Goal: Transaction & Acquisition: Obtain resource

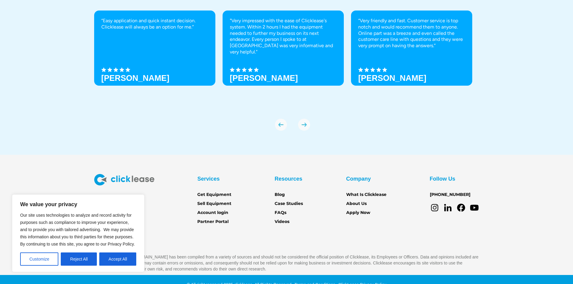
scroll to position [2112, 0]
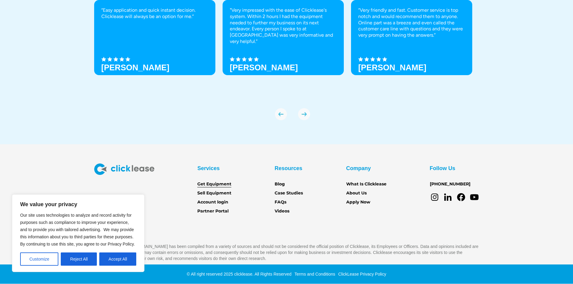
click at [227, 182] on link "Get Equipment" at bounding box center [214, 184] width 34 height 7
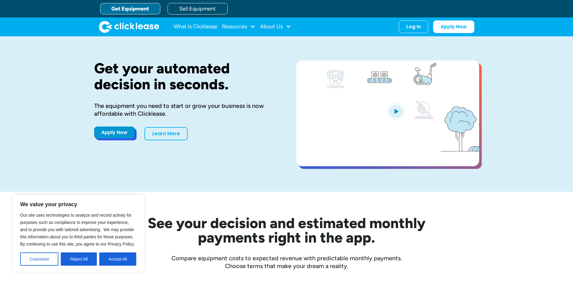
click at [124, 135] on link "Apply Now" at bounding box center [114, 133] width 41 height 12
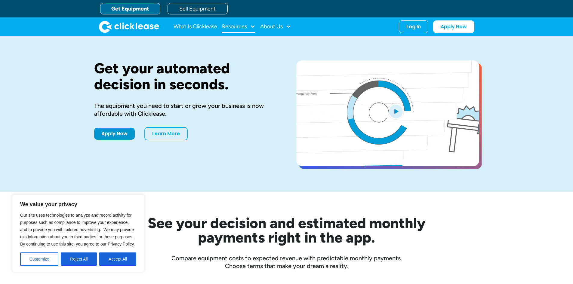
click at [251, 26] on div at bounding box center [252, 26] width 5 height 5
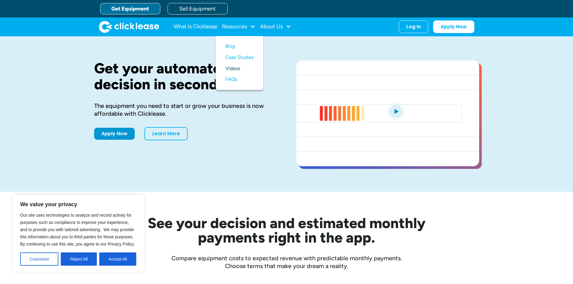
click at [240, 68] on link "Videos" at bounding box center [239, 68] width 28 height 11
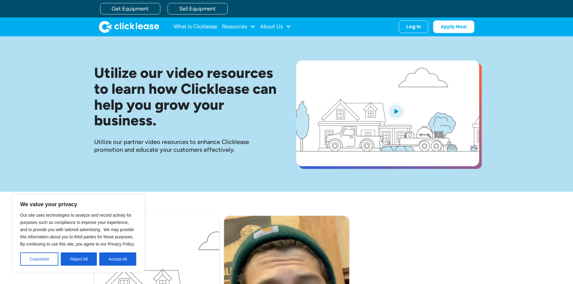
click at [396, 108] on img "open lightbox" at bounding box center [396, 111] width 16 height 17
